Goal: Find specific page/section: Find specific page/section

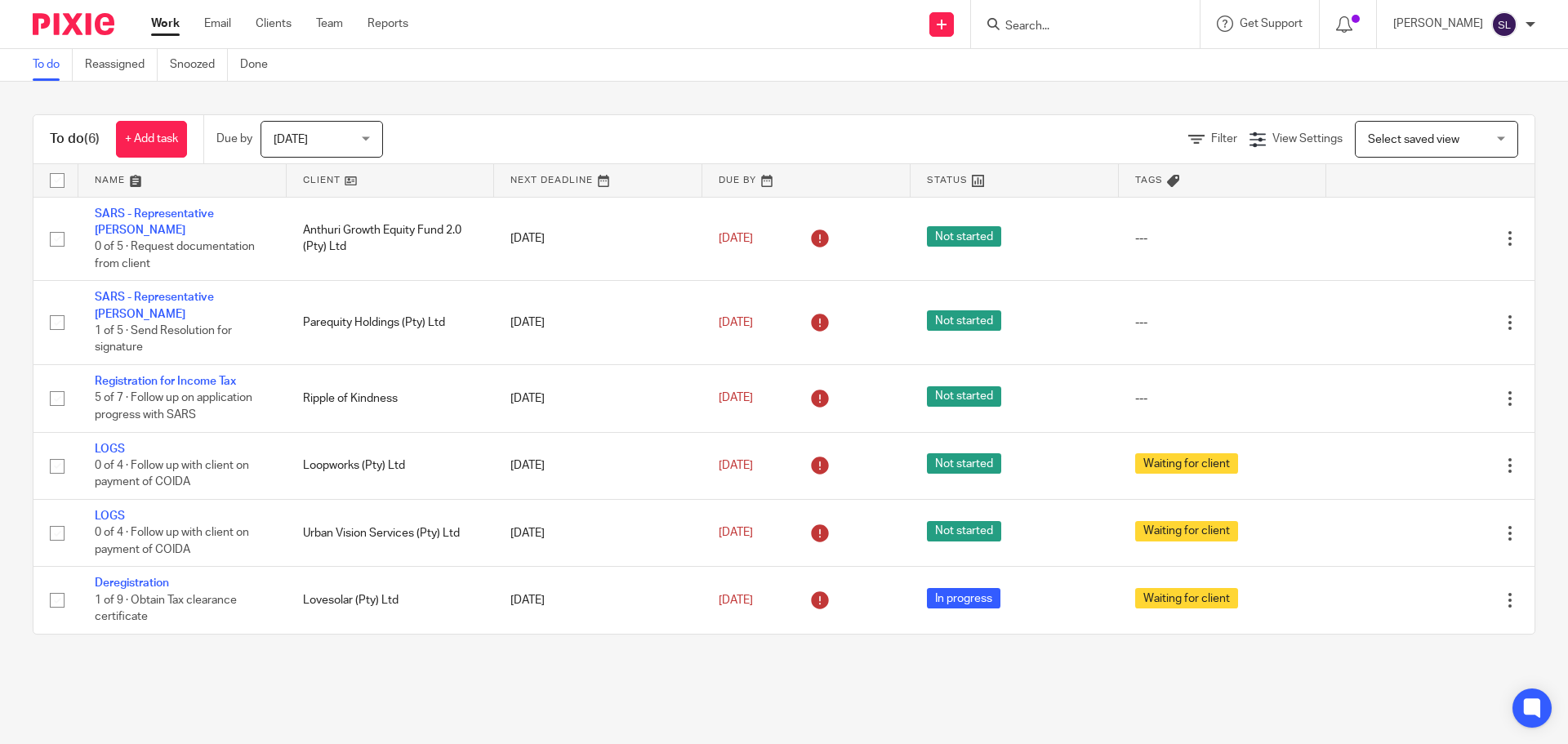
click at [1015, 23] on input "Search" at bounding box center [1077, 26] width 147 height 14
type input "ajm"
click at [1046, 74] on link at bounding box center [1138, 70] width 276 height 37
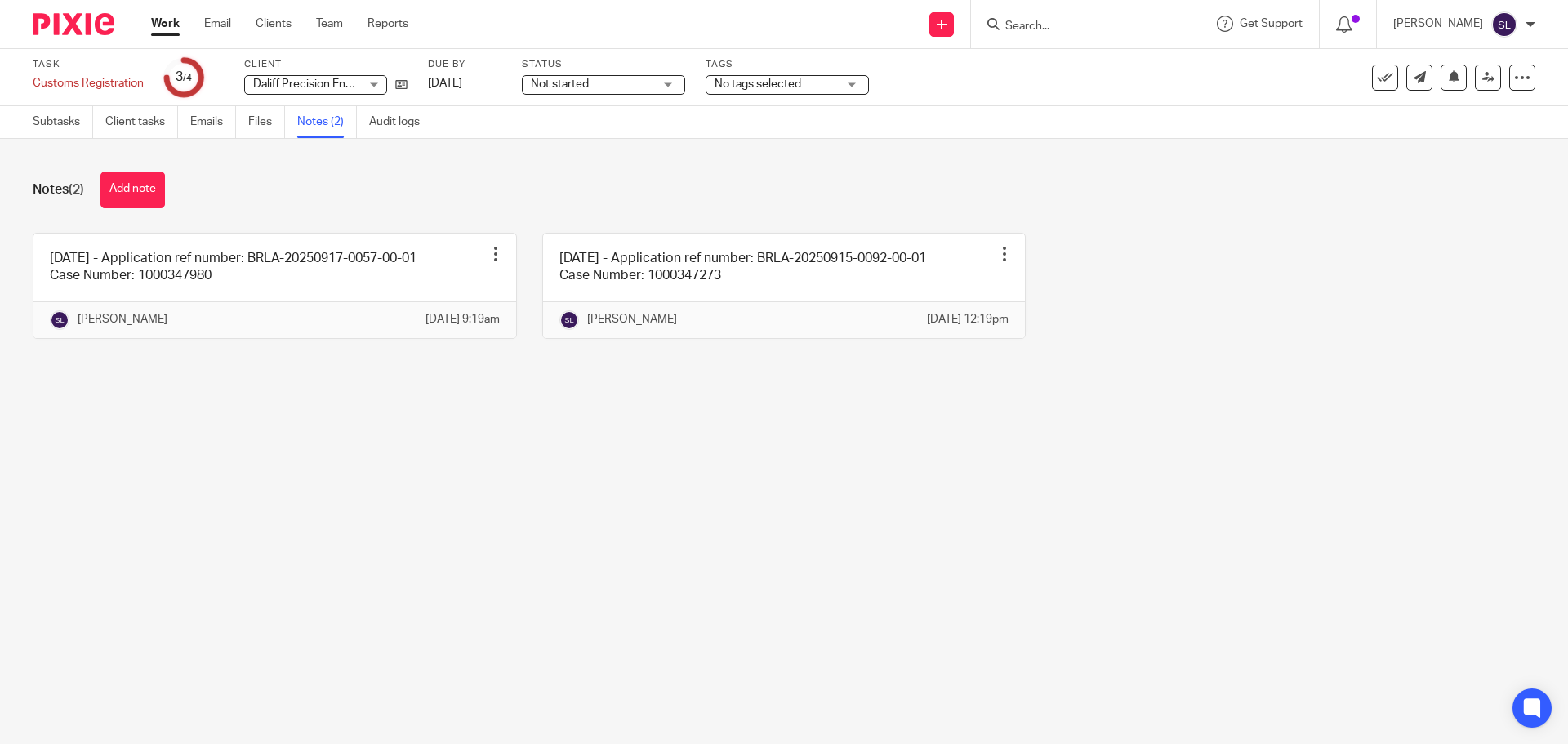
click at [1063, 30] on input "Search" at bounding box center [1077, 26] width 147 height 14
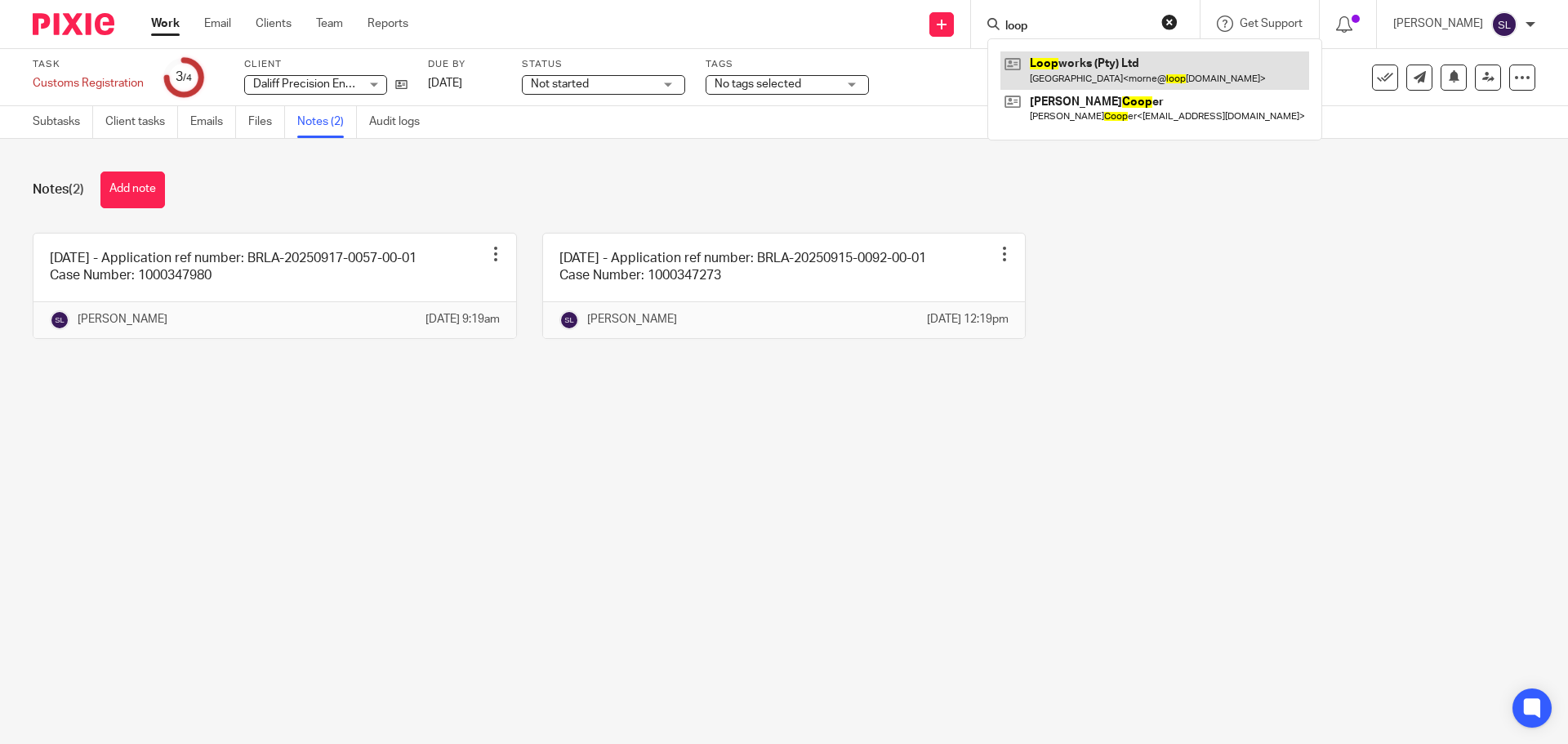
type input "loop"
click at [1064, 83] on link at bounding box center [1154, 70] width 309 height 37
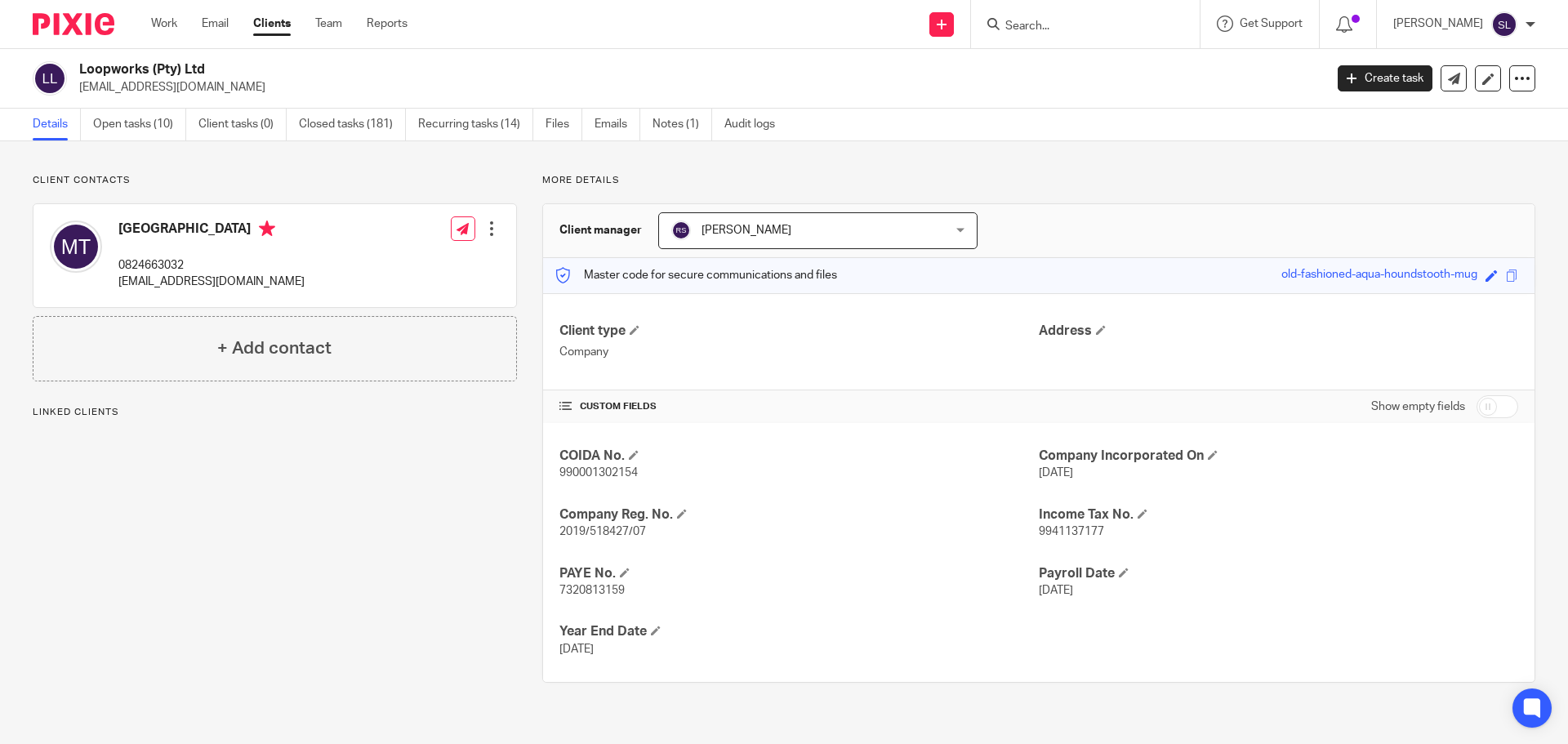
click at [565, 473] on span "990001302154" at bounding box center [598, 473] width 79 height 12
copy span "990001302154"
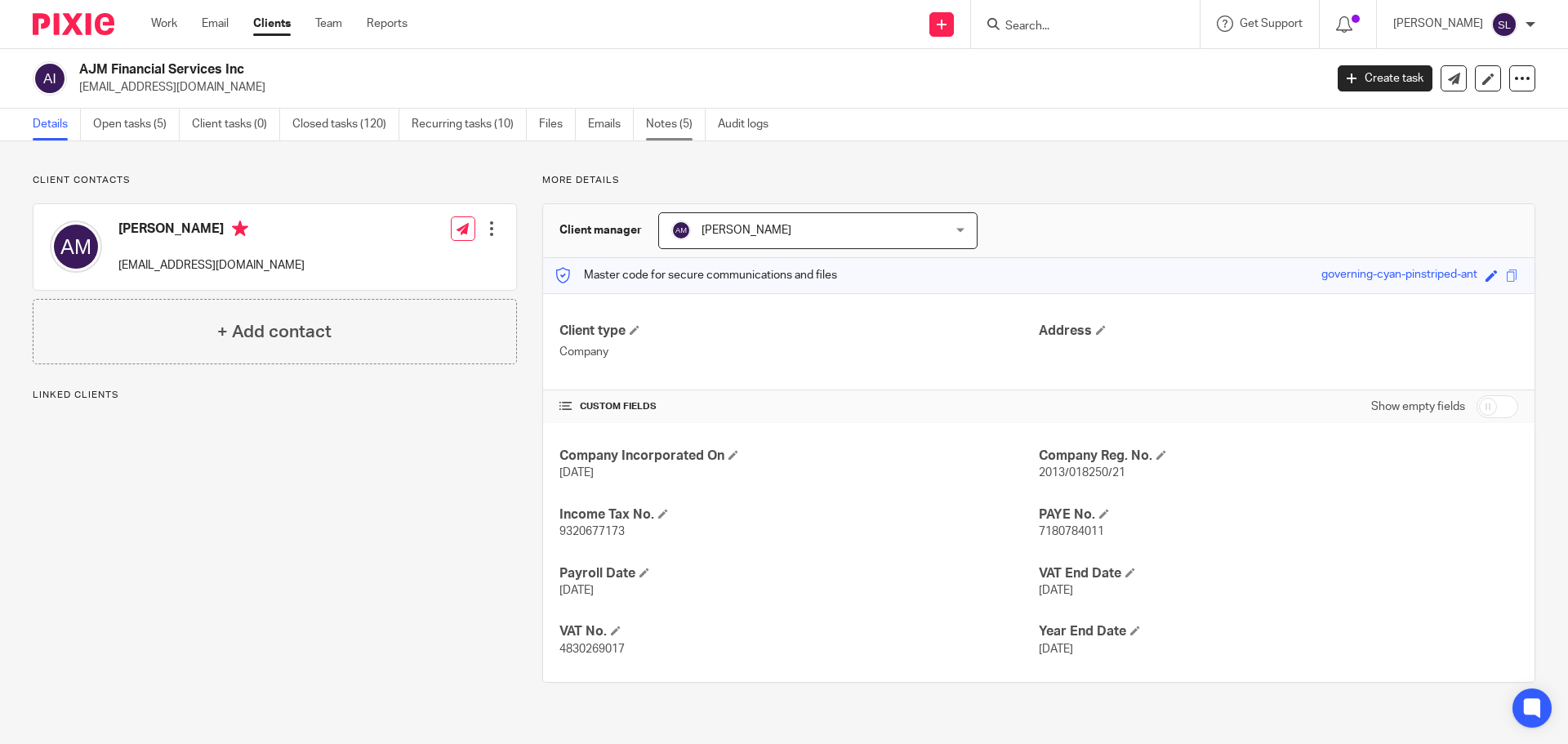
click at [682, 132] on link "Notes (5)" at bounding box center [676, 124] width 59 height 32
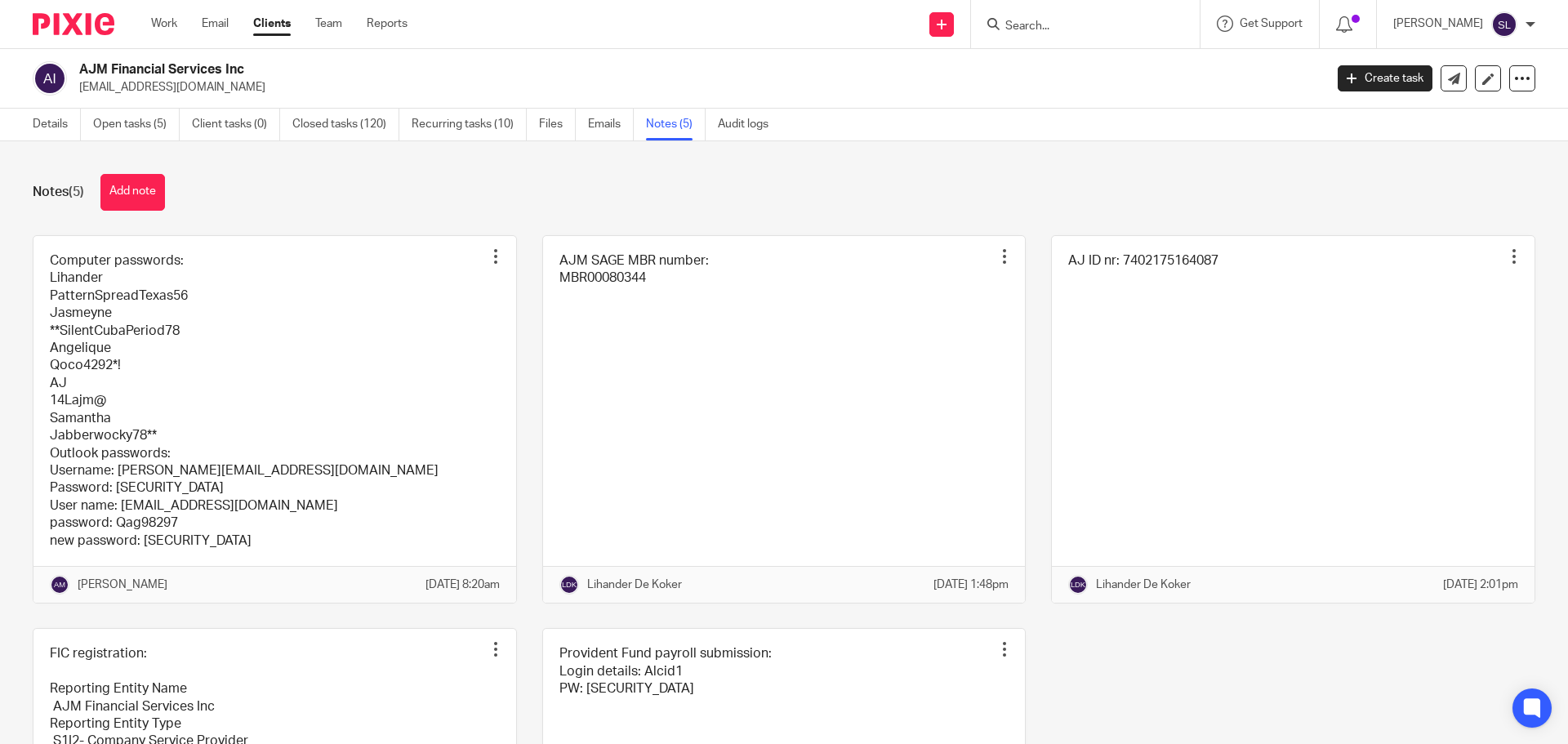
click at [62, 24] on img at bounding box center [74, 24] width 82 height 22
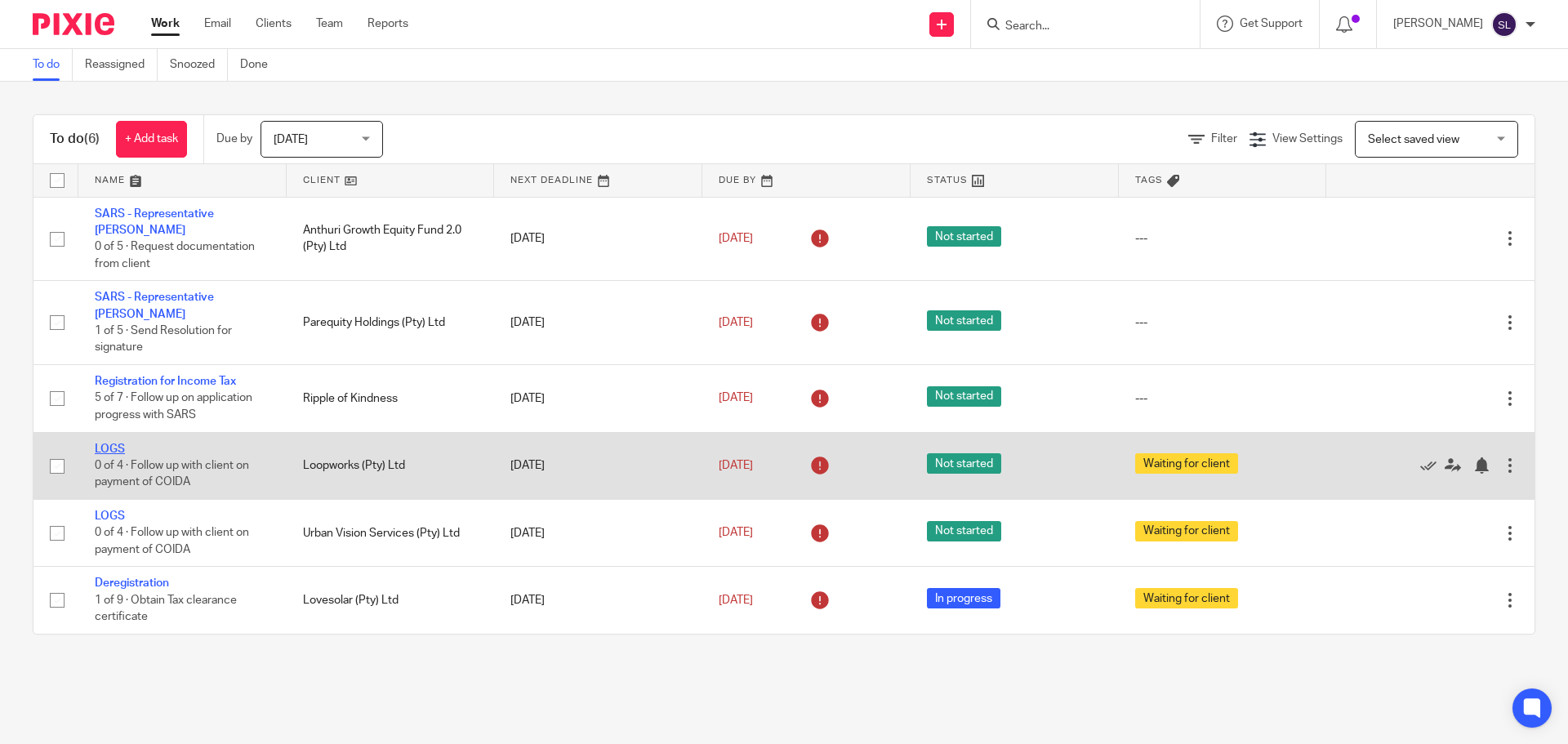
click at [101, 443] on link "LOGS" at bounding box center [110, 449] width 30 height 12
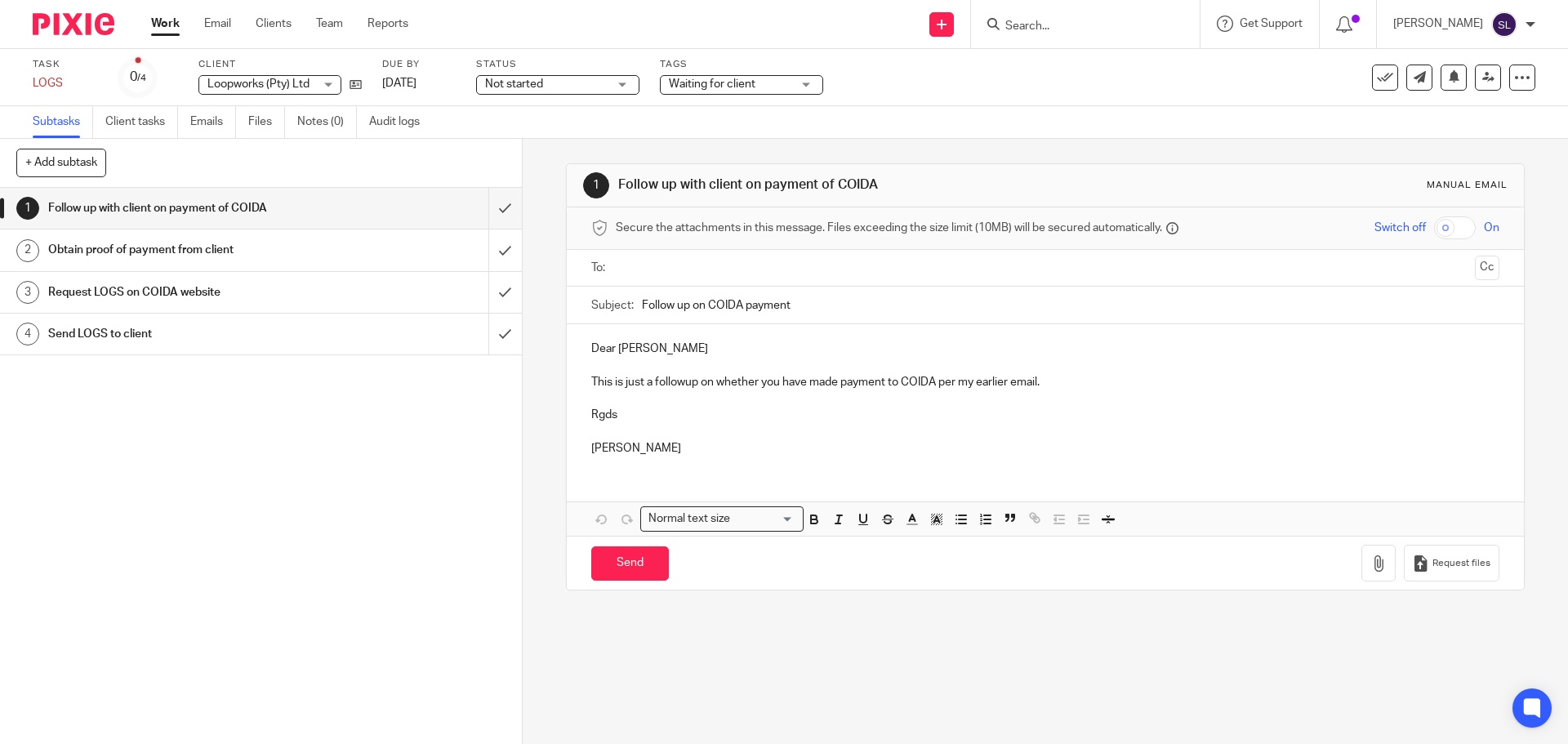
click at [73, 26] on img at bounding box center [74, 24] width 82 height 22
